Goal: Task Accomplishment & Management: Manage account settings

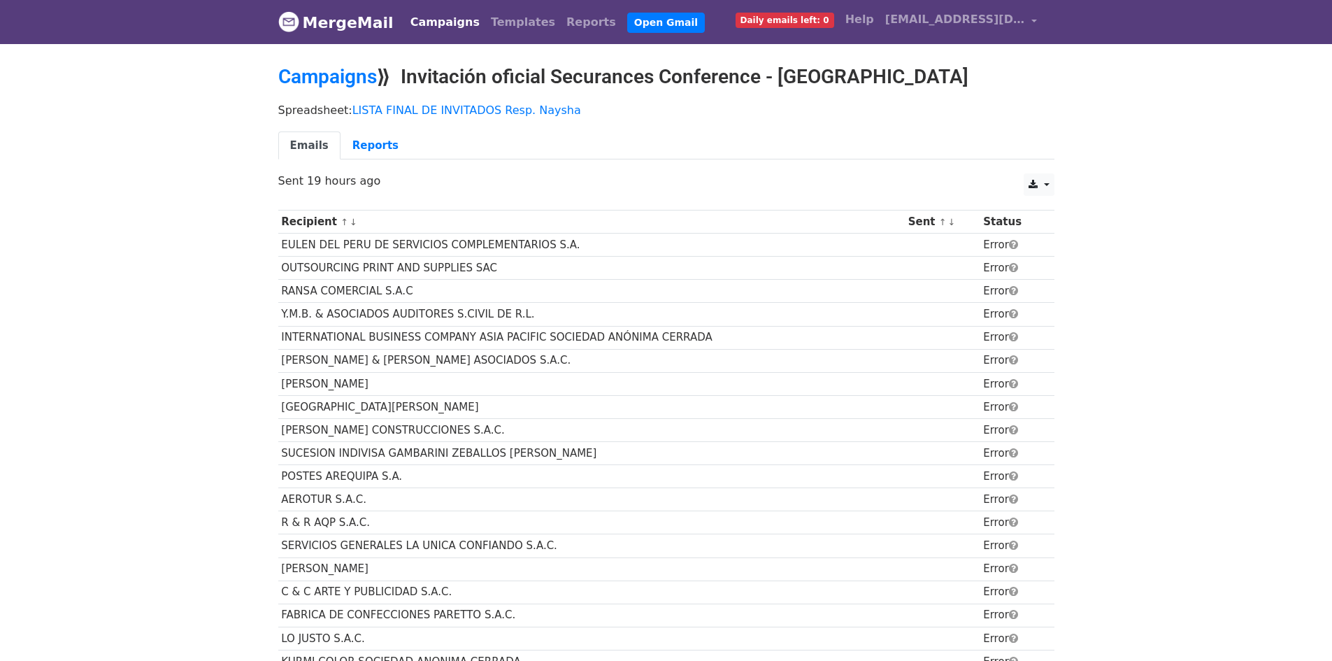
click at [596, 80] on h2 "Campaigns ⟫ Invitación oficial Securances Conference - [GEOGRAPHIC_DATA]" at bounding box center [666, 77] width 776 height 24
drag, startPoint x: 0, startPoint y: 0, endPoint x: 596, endPoint y: 80, distance: 601.2
click at [596, 80] on h2 "Campaigns ⟫ Invitación oficial Securances Conference - [GEOGRAPHIC_DATA]" at bounding box center [666, 77] width 776 height 24
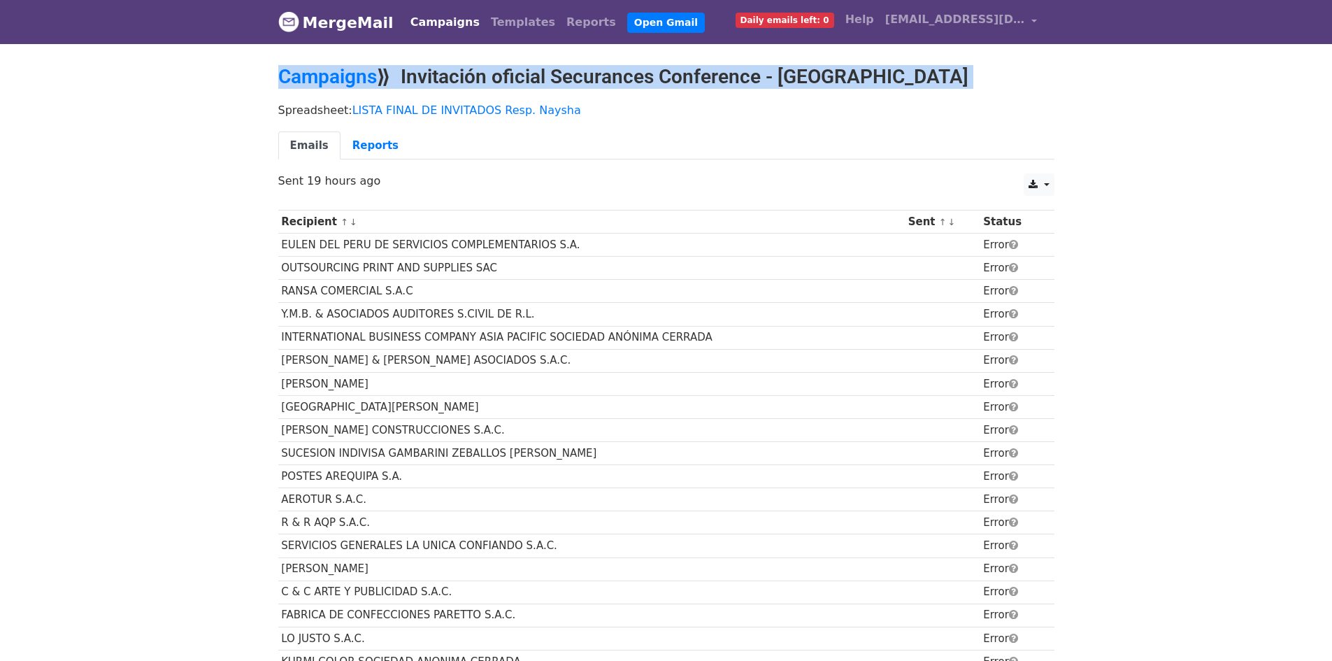
click at [596, 80] on h2 "Campaigns ⟫ Invitación oficial Securances Conference - [GEOGRAPHIC_DATA]" at bounding box center [666, 77] width 776 height 24
copy main "Campaigns ⟫ Invitación oficial Securances Conference - [GEOGRAPHIC_DATA]"
drag, startPoint x: 421, startPoint y: 84, endPoint x: 406, endPoint y: 76, distance: 17.2
click at [420, 84] on h2 "Campaigns ⟫ Invitación oficial Securances Conference - [GEOGRAPHIC_DATA]" at bounding box center [666, 77] width 776 height 24
click at [406, 76] on h2 "Campaigns ⟫ Invitación oficial Securances Conference - [GEOGRAPHIC_DATA]" at bounding box center [666, 77] width 776 height 24
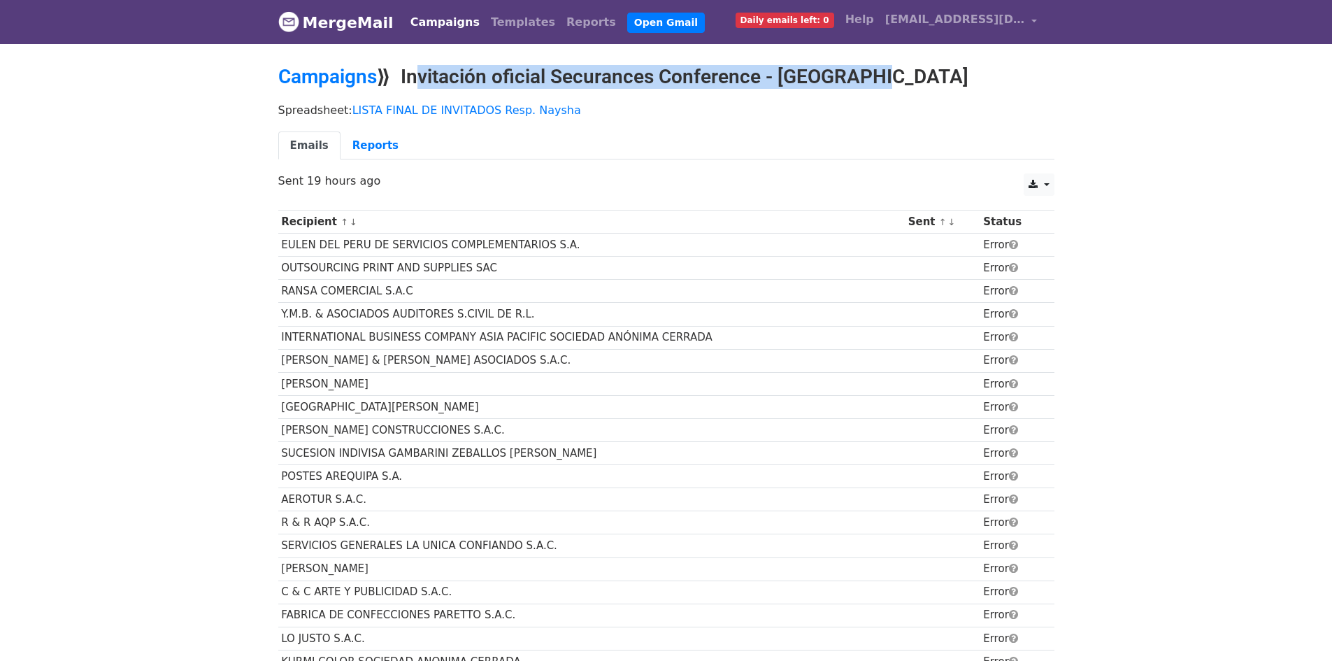
copy h2 "Invitación oficial Securances Conference - [GEOGRAPHIC_DATA]"
drag, startPoint x: 408, startPoint y: 71, endPoint x: 897, endPoint y: 70, distance: 488.9
click at [897, 70] on h2 "Campaigns ⟫ Invitación oficial Securances Conference - [GEOGRAPHIC_DATA]" at bounding box center [666, 77] width 776 height 24
